Goal: Information Seeking & Learning: Learn about a topic

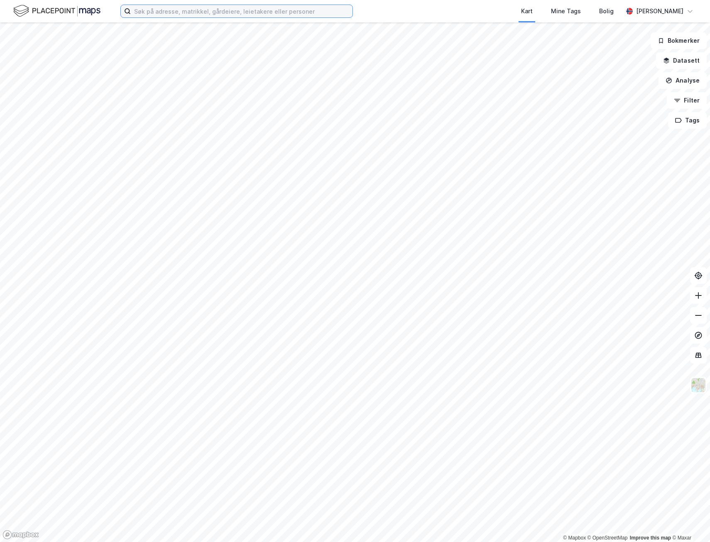
click at [151, 10] on input at bounding box center [242, 11] width 222 height 12
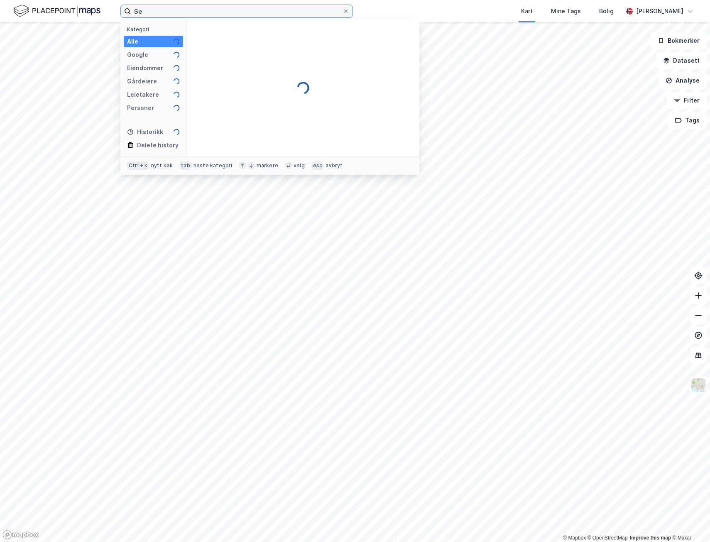
type input "S"
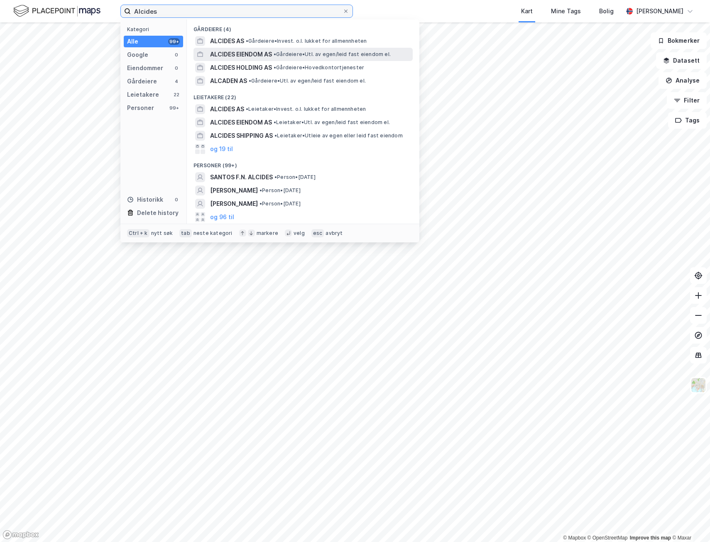
type input "Alcides"
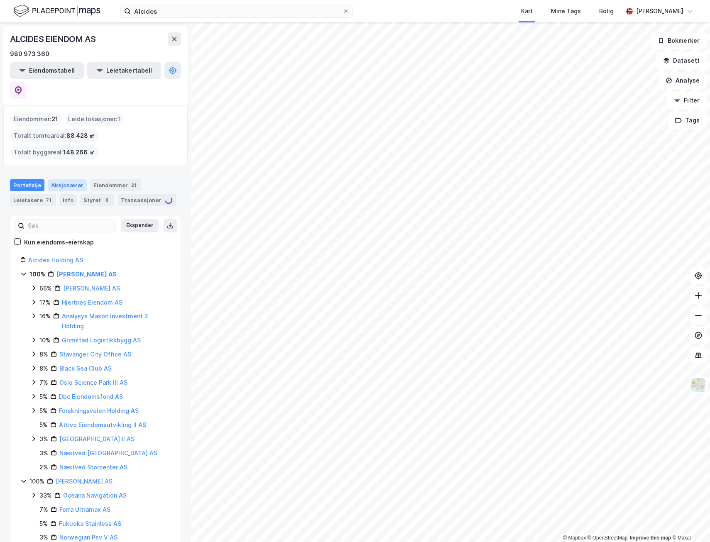
click at [63, 179] on div "Aksjonærer" at bounding box center [67, 185] width 39 height 12
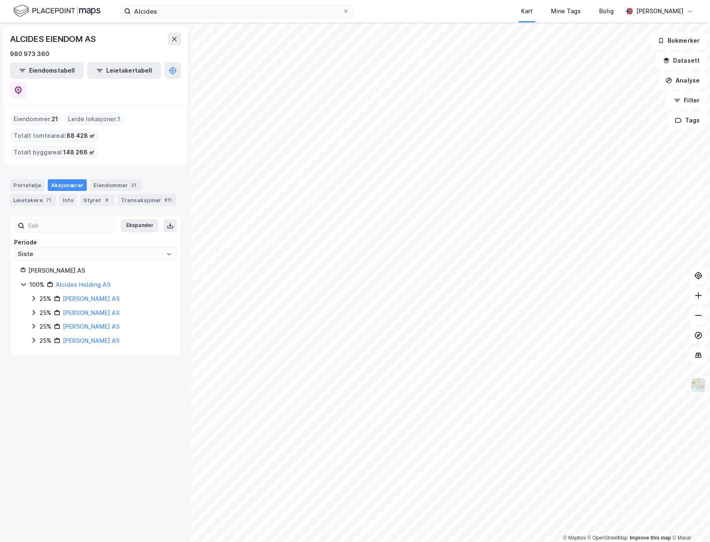
click at [33, 295] on icon at bounding box center [33, 298] width 7 height 7
click at [76, 295] on link "[PERSON_NAME] AS" at bounding box center [91, 298] width 57 height 7
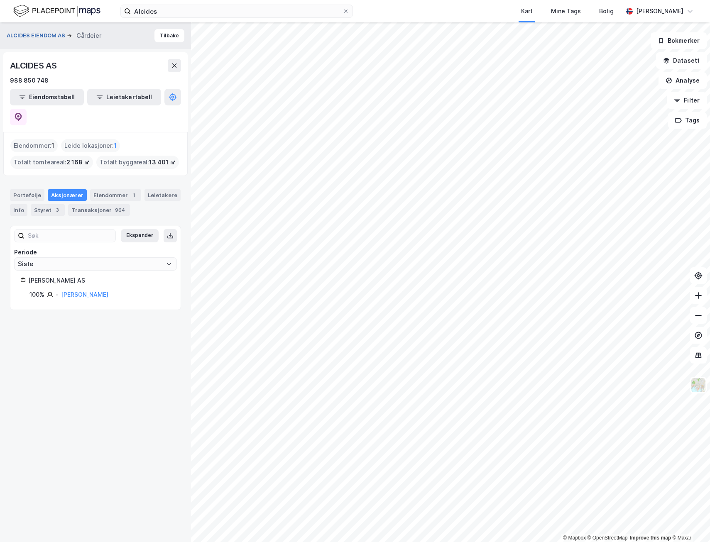
click at [43, 36] on button "ALCIDES EIENDOM AS" at bounding box center [37, 36] width 60 height 8
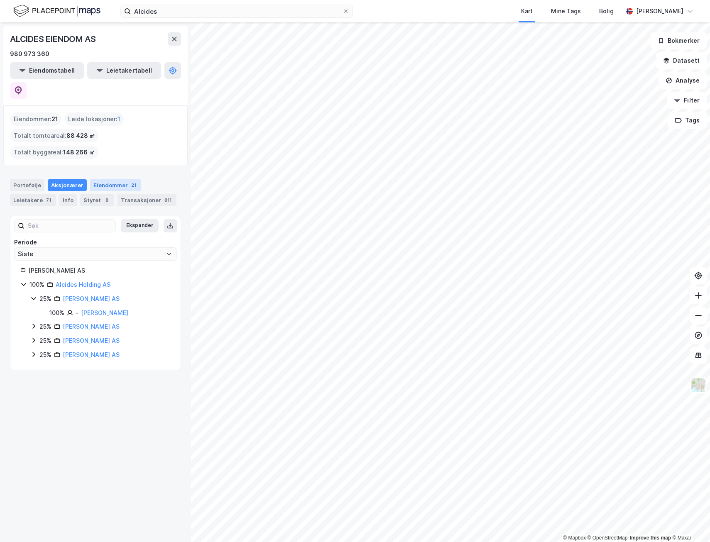
click at [106, 179] on div "Eiendommer 21" at bounding box center [115, 185] width 51 height 12
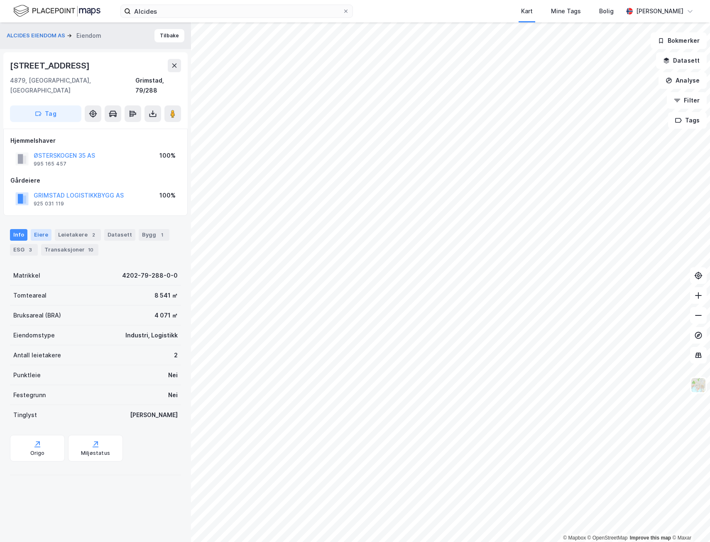
click at [38, 229] on div "Eiere" at bounding box center [41, 235] width 21 height 12
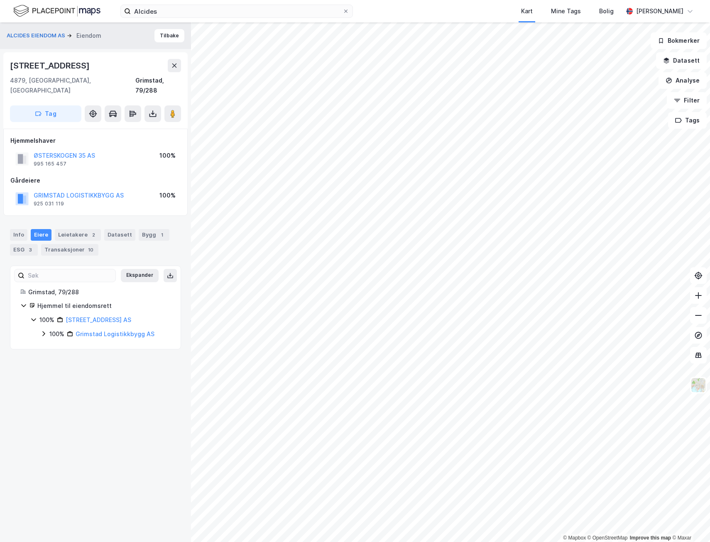
click at [44, 332] on icon at bounding box center [43, 334] width 2 height 5
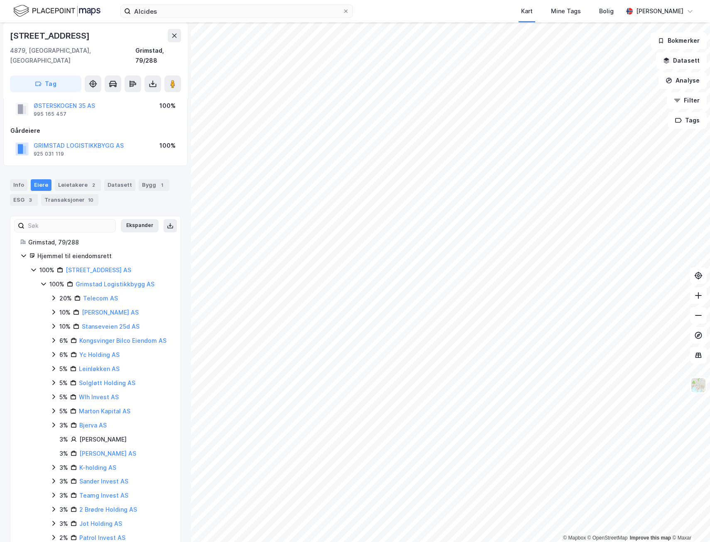
scroll to position [61, 0]
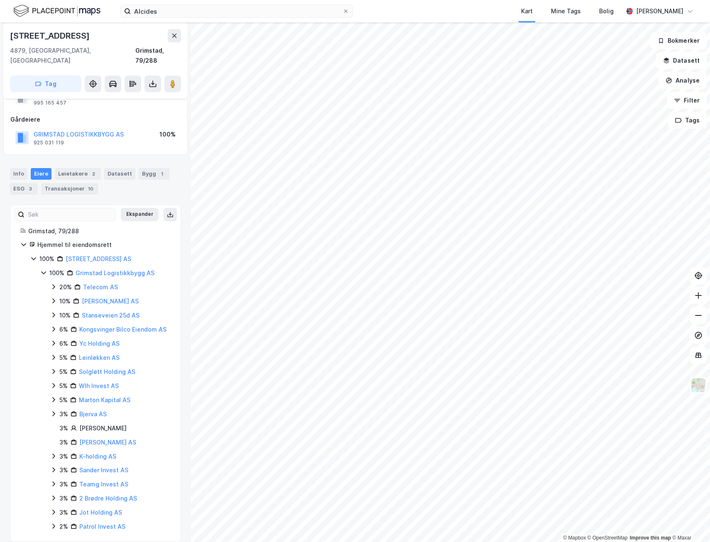
click at [52, 466] on icon at bounding box center [53, 469] width 7 height 7
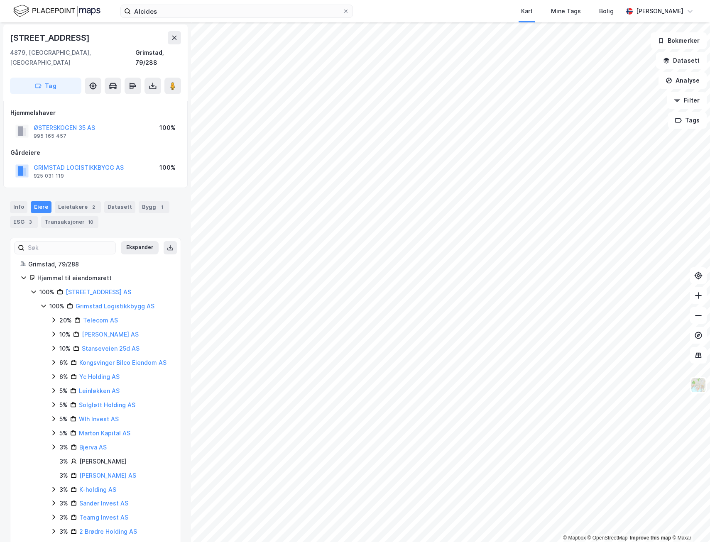
scroll to position [41, 0]
